Goal: Task Accomplishment & Management: Use online tool/utility

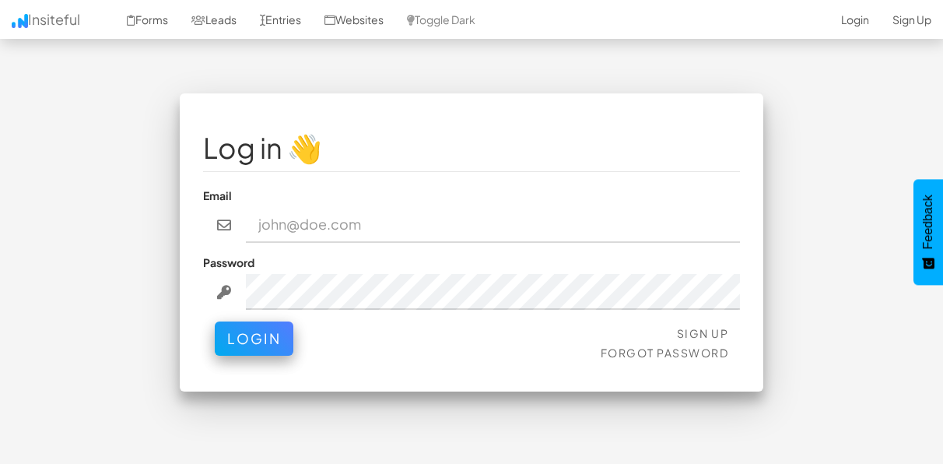
click at [467, 236] on input "email" at bounding box center [493, 225] width 495 height 36
type input "[EMAIL_ADDRESS][DOMAIN_NAME]"
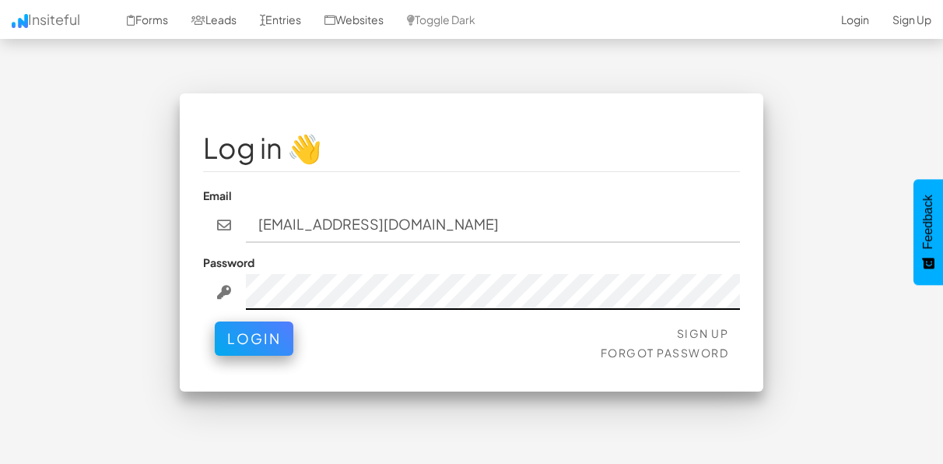
click at [215, 321] on button "Login" at bounding box center [254, 338] width 79 height 34
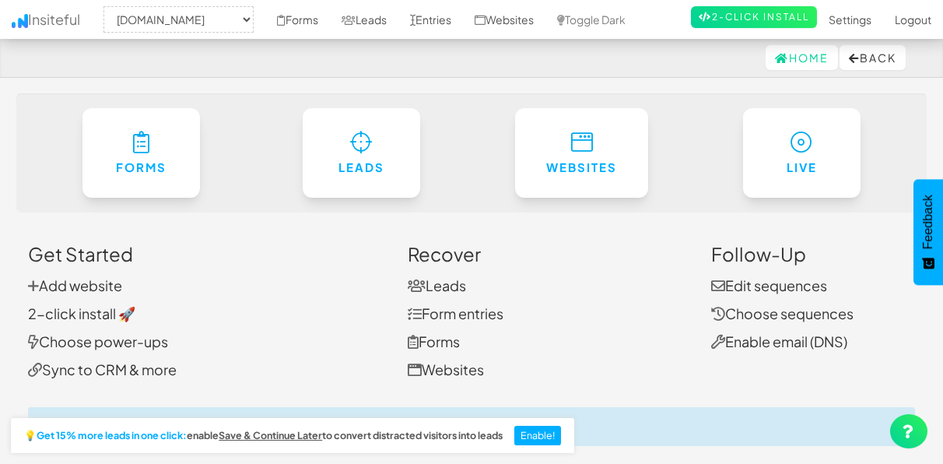
select select "2428"
click at [447, 26] on link "Entries" at bounding box center [431, 19] width 65 height 39
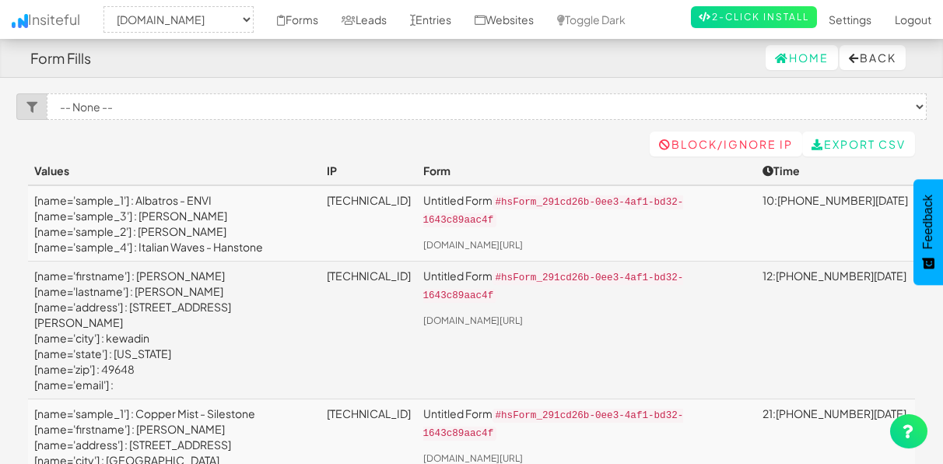
select select "2428"
